Goal: Task Accomplishment & Management: Manage account settings

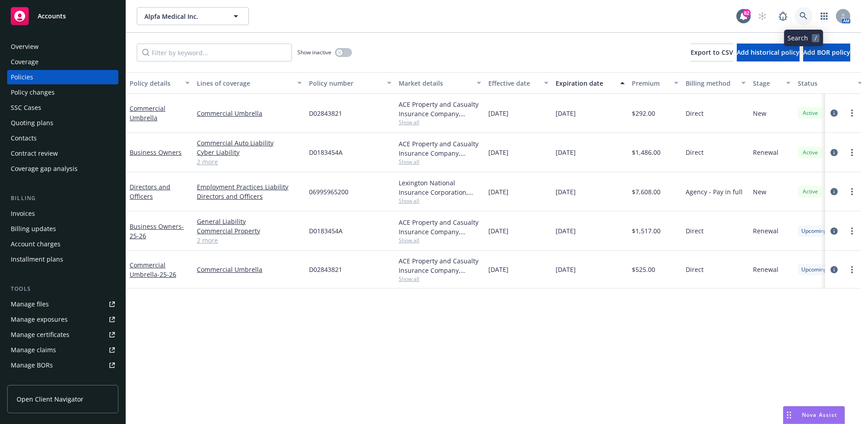
click at [806, 17] on icon at bounding box center [804, 16] width 8 height 8
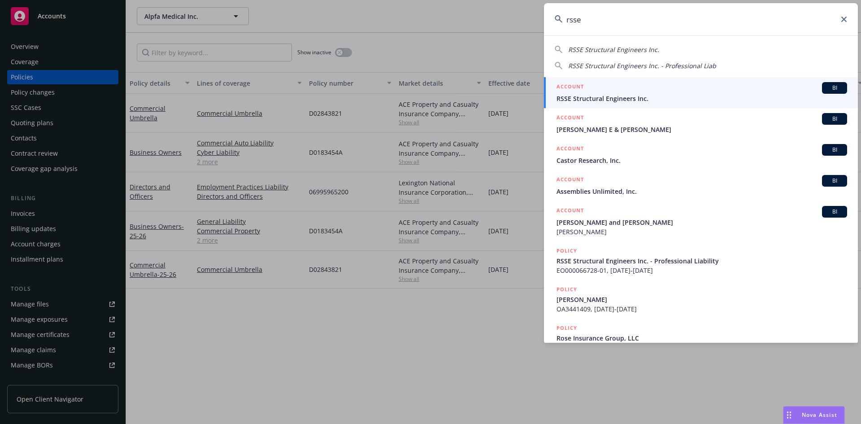
type input "rsse"
click at [572, 87] on h5 "ACCOUNT" at bounding box center [569, 87] width 27 height 11
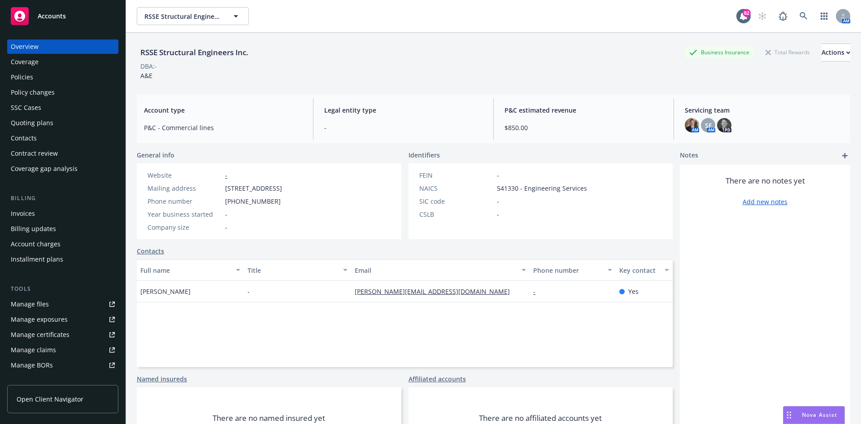
click at [51, 77] on div "Policies" at bounding box center [63, 77] width 104 height 14
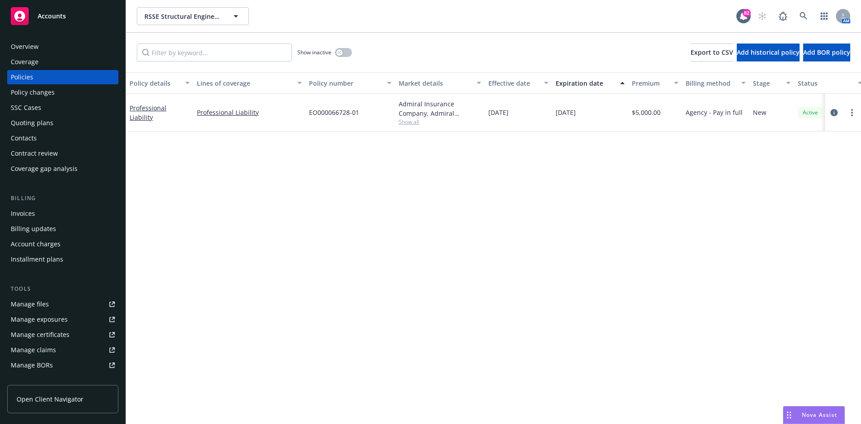
click at [35, 50] on div "Overview" at bounding box center [25, 46] width 28 height 14
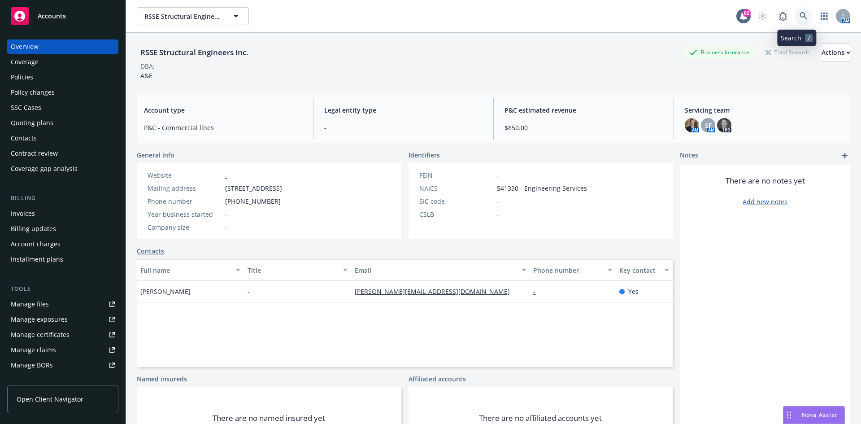
click at [800, 13] on icon at bounding box center [804, 16] width 8 height 8
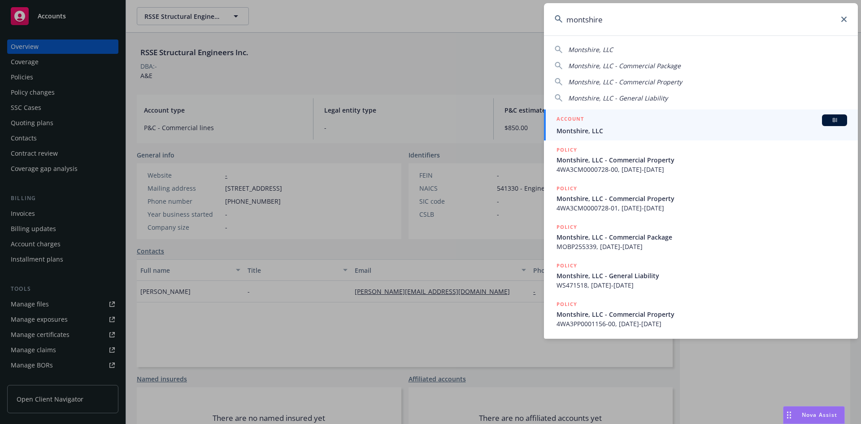
type input "montshire"
click at [574, 118] on h5 "ACCOUNT" at bounding box center [569, 119] width 27 height 11
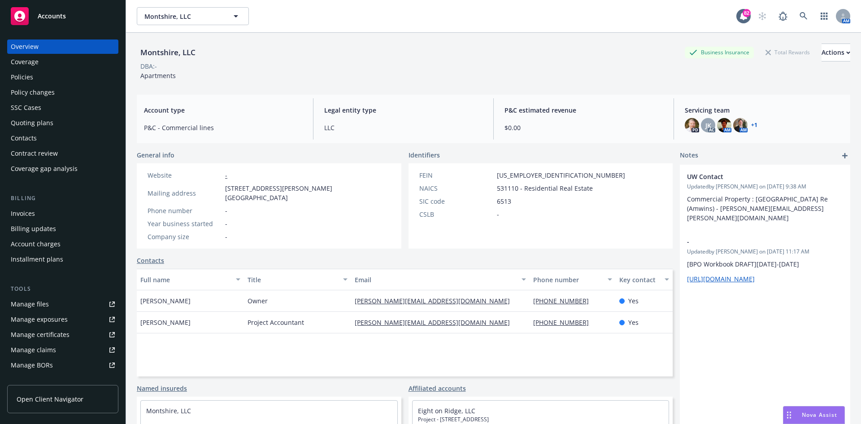
click at [54, 76] on div "Policies" at bounding box center [63, 77] width 104 height 14
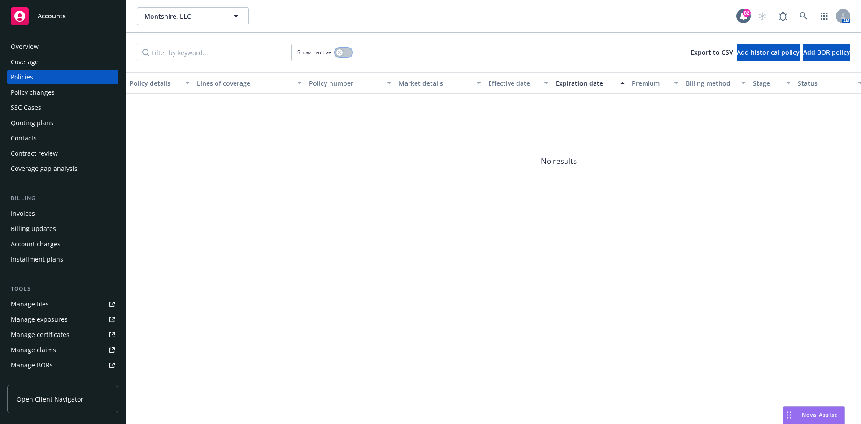
click at [338, 53] on icon "button" at bounding box center [340, 53] width 4 height 4
